Goal: Information Seeking & Learning: Learn about a topic

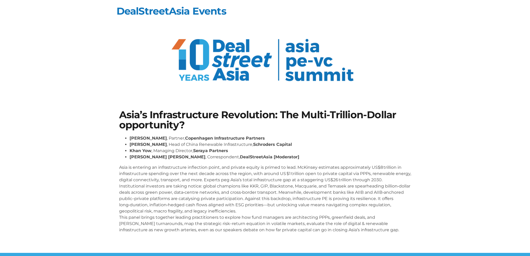
scroll to position [50, 0]
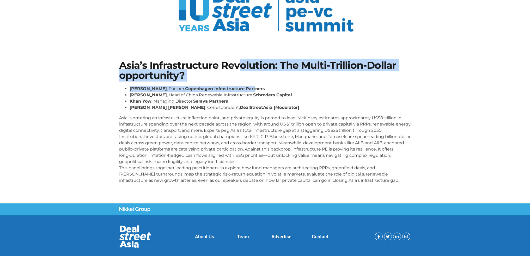
drag, startPoint x: 241, startPoint y: 75, endPoint x: 243, endPoint y: 84, distance: 9.9
click at [243, 84] on div "Asia’s Infrastructure Revolution: The Multi-Trillion-Dollar opportunity? [PERSO…" at bounding box center [265, 124] width 297 height 133
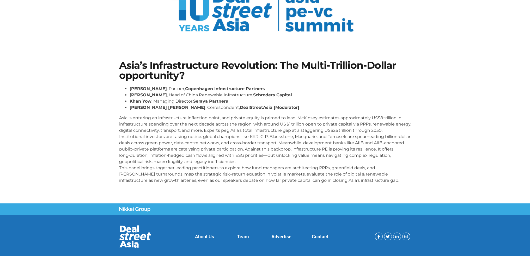
click at [224, 100] on strong "Seraya Partners" at bounding box center [210, 101] width 35 height 5
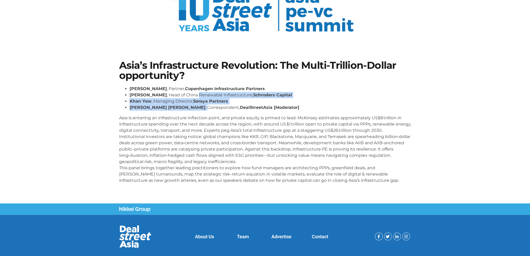
drag, startPoint x: 186, startPoint y: 101, endPoint x: 187, endPoint y: 111, distance: 10.2
click at [187, 111] on div "[PERSON_NAME] , Partner, Copenhagen Infrastructure Partners [PERSON_NAME] , Hea…" at bounding box center [265, 135] width 292 height 98
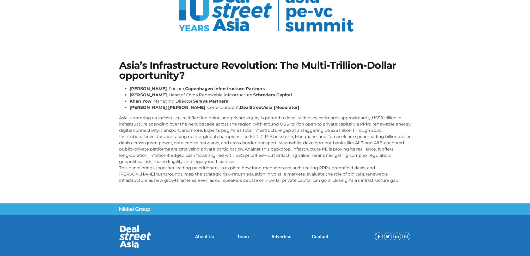
click at [179, 127] on p "Asia is entering an infrastructure inflection point, and private equity is prim…" at bounding box center [265, 149] width 292 height 69
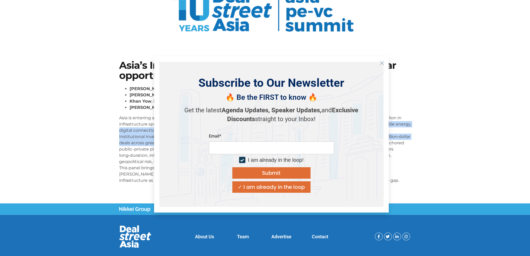
drag, startPoint x: 161, startPoint y: 122, endPoint x: 172, endPoint y: 142, distance: 22.3
click at [172, 142] on body "Skip to content DealStreetAsia Events Asia’s Infrastructure Revolution: The Mul…" at bounding box center [265, 109] width 530 height 318
click at [383, 64] on icon "Close" at bounding box center [382, 63] width 5 height 5
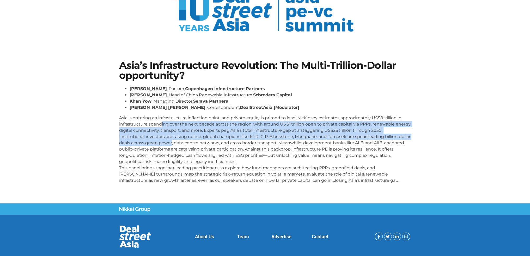
click at [171, 129] on p "Asia is entering an infrastructure inflection point, and private equity is prim…" at bounding box center [265, 149] width 292 height 69
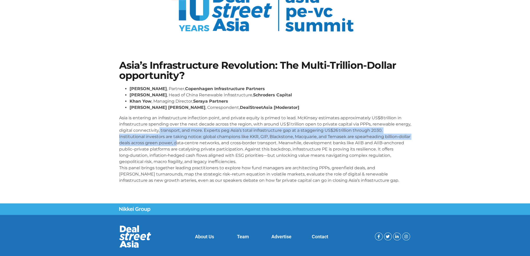
drag, startPoint x: 160, startPoint y: 132, endPoint x: 175, endPoint y: 143, distance: 18.8
click at [175, 143] on p "Asia is entering an infrastructure inflection point, and private equity is prim…" at bounding box center [265, 149] width 292 height 69
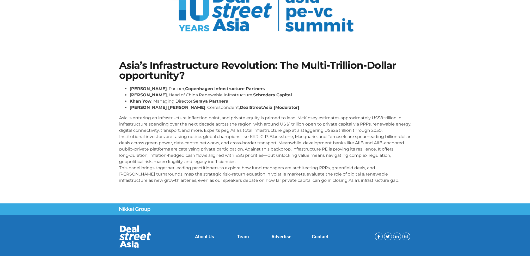
click at [160, 152] on p "Asia is entering an infrastructure inflection point, and private equity is prim…" at bounding box center [265, 149] width 292 height 69
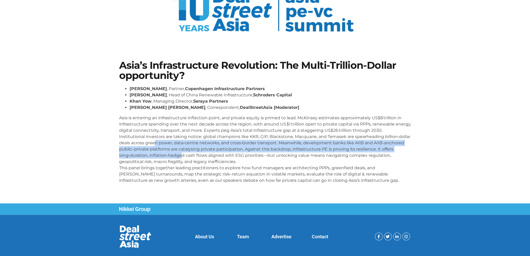
drag, startPoint x: 156, startPoint y: 145, endPoint x: 182, endPoint y: 155, distance: 28.3
click at [182, 155] on p "Asia is entering an infrastructure inflection point, and private equity is prim…" at bounding box center [265, 149] width 292 height 69
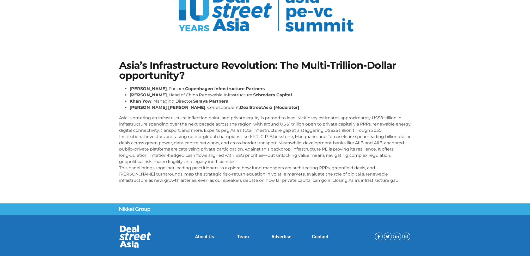
click at [186, 137] on p "Asia is entering an infrastructure inflection point, and private equity is prim…" at bounding box center [265, 149] width 292 height 69
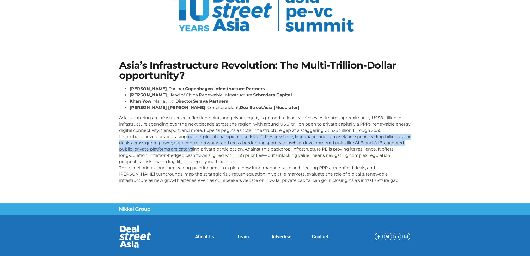
drag, startPoint x: 185, startPoint y: 134, endPoint x: 193, endPoint y: 148, distance: 16.7
click at [193, 148] on p "Asia is entering an infrastructure inflection point, and private equity is prim…" at bounding box center [265, 149] width 292 height 69
click at [142, 150] on p "Asia is entering an infrastructure inflection point, and private equity is prim…" at bounding box center [265, 149] width 292 height 69
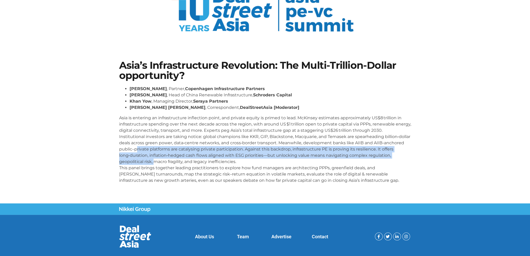
drag, startPoint x: 136, startPoint y: 149, endPoint x: 155, endPoint y: 162, distance: 23.3
click at [155, 162] on p "Asia is entering an infrastructure inflection point, and private equity is prim…" at bounding box center [265, 149] width 292 height 69
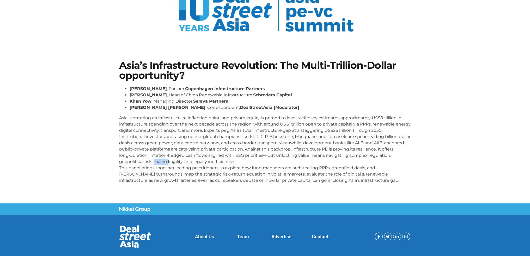
click at [155, 162] on p "Asia is entering an infrastructure inflection point, and private equity is prim…" at bounding box center [265, 149] width 292 height 69
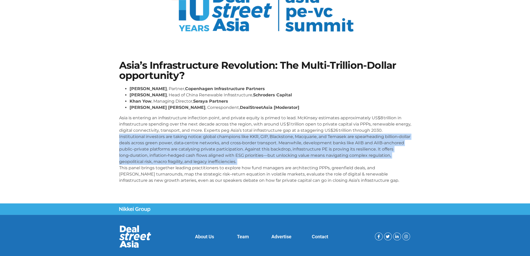
click at [155, 162] on p "Asia is entering an infrastructure inflection point, and private equity is prim…" at bounding box center [265, 149] width 292 height 69
drag, startPoint x: 158, startPoint y: 150, endPoint x: 158, endPoint y: 140, distance: 10.2
click at [158, 150] on p "Asia is entering an infrastructure inflection point, and private equity is prim…" at bounding box center [265, 149] width 292 height 69
click at [160, 158] on p "Asia is entering an infrastructure inflection point, and private equity is prim…" at bounding box center [265, 149] width 292 height 69
click at [157, 138] on p "Asia is entering an infrastructure inflection point, and private equity is prim…" at bounding box center [265, 149] width 292 height 69
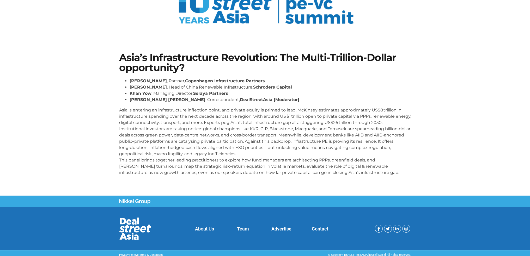
scroll to position [61, 0]
